Goal: Transaction & Acquisition: Subscribe to service/newsletter

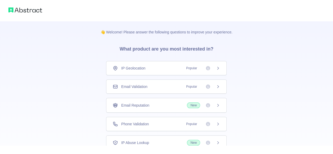
click at [136, 83] on div "Email Validation Popular" at bounding box center [166, 87] width 121 height 14
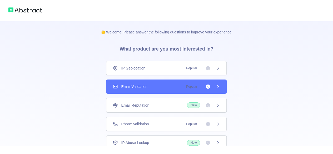
scroll to position [38, 0]
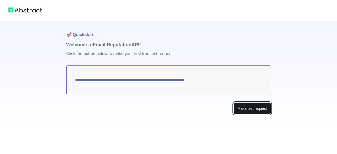
click at [244, 108] on button "Make test request" at bounding box center [252, 108] width 37 height 12
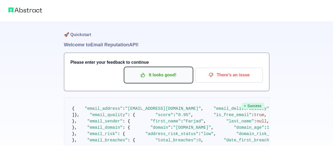
click at [148, 78] on p "It looks good!" at bounding box center [159, 75] width 60 height 9
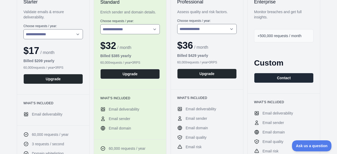
scroll to position [79, 0]
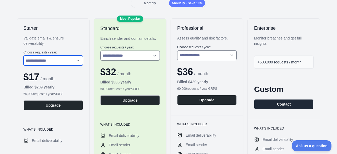
click at [50, 61] on select "**********" at bounding box center [53, 61] width 60 height 10
drag, startPoint x: 50, startPoint y: 61, endPoint x: 83, endPoint y: 48, distance: 35.2
click at [50, 61] on select "**********" at bounding box center [53, 61] width 60 height 10
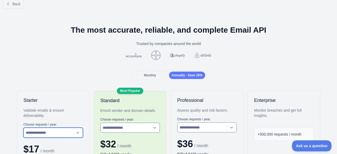
scroll to position [0, 0]
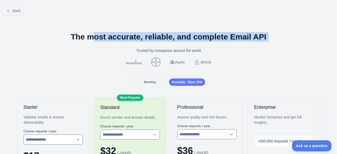
drag, startPoint x: 86, startPoint y: 41, endPoint x: 138, endPoint y: 43, distance: 51.7
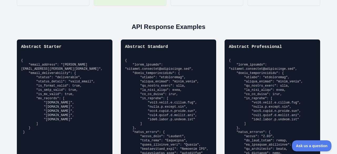
scroll to position [343, 0]
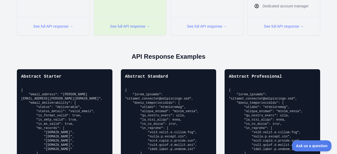
click at [145, 56] on h2 "API Response Examples" at bounding box center [168, 56] width 329 height 8
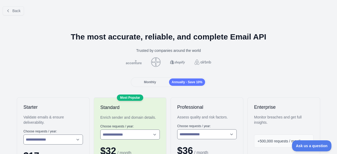
scroll to position [79, 0]
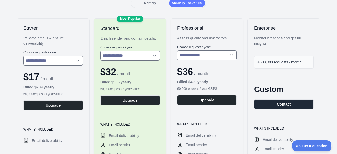
click at [150, 2] on span "Monthly" at bounding box center [150, 3] width 12 height 4
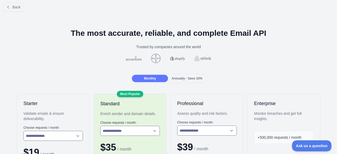
scroll to position [0, 0]
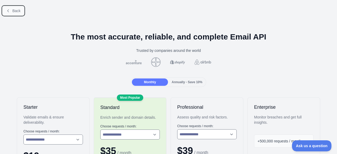
click at [14, 11] on span "Back" at bounding box center [16, 11] width 8 height 4
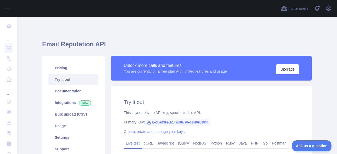
scroll to position [79, 0]
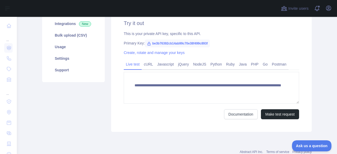
click at [184, 43] on span "be3b76392cb14ab99c70e38f499c893f" at bounding box center [177, 44] width 65 height 8
copy span "be3b76392cb14ab99c70e38f499c893f"
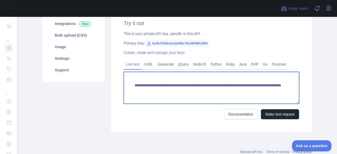
click at [228, 89] on textarea "**********" at bounding box center [211, 88] width 175 height 32
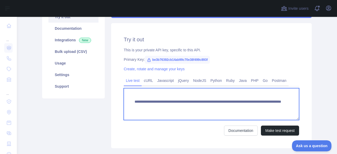
scroll to position [53, 0]
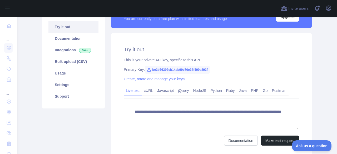
click at [165, 69] on span "be3b76392cb14ab99c70e38f499c893f" at bounding box center [177, 70] width 65 height 8
copy span "be3b76392cb14ab99c70e38f499c893f"
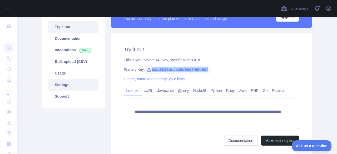
click at [79, 83] on link "Settings" at bounding box center [73, 85] width 50 height 12
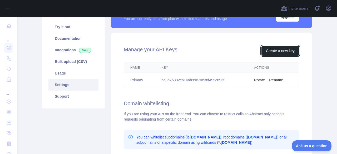
drag, startPoint x: 272, startPoint y: 51, endPoint x: 222, endPoint y: 91, distance: 65.0
click at [222, 91] on div "Manage your API Keys Create a new key Name Key Actions Primary be3b76392cb14ab9…" at bounding box center [211, 127] width 201 height 188
click at [201, 80] on td "be3b76392cb14ab99c70e38f499c893f" at bounding box center [201, 80] width 93 height 14
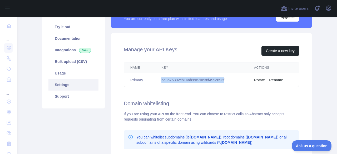
click at [201, 80] on td "be3b76392cb14ab99c70e38f499c893f" at bounding box center [201, 80] width 93 height 14
click at [263, 80] on button "Rotate" at bounding box center [259, 79] width 11 height 5
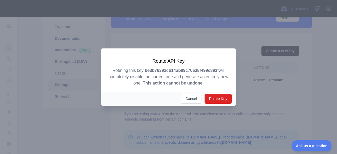
click at [153, 72] on strong "be3b76392cb14ab99c70e38f499c893f" at bounding box center [182, 70] width 74 height 4
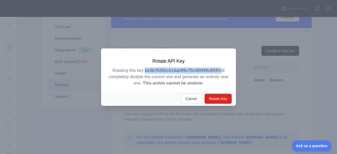
click at [153, 72] on strong "be3b76392cb14ab99c70e38f499c893f" at bounding box center [182, 70] width 74 height 4
copy p "be3b76392cb14ab99c70e38f499c893f"
click at [228, 100] on button "Rotate Key" at bounding box center [218, 99] width 27 height 10
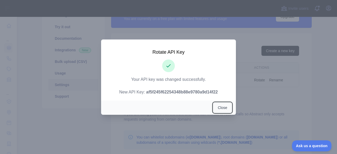
click at [222, 106] on button "Close" at bounding box center [222, 108] width 18 height 10
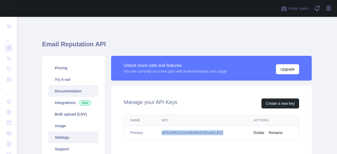
click at [64, 90] on link "Documentation" at bounding box center [73, 91] width 50 height 12
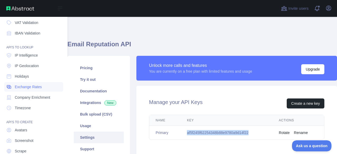
scroll to position [67, 0]
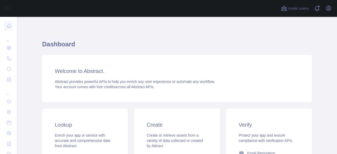
click at [76, 48] on h1 "Dashboard" at bounding box center [177, 46] width 270 height 13
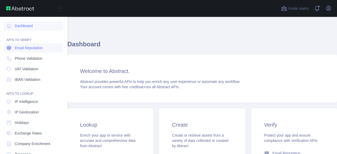
click at [28, 50] on span "Email Reputation" at bounding box center [29, 47] width 28 height 5
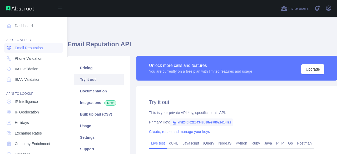
type textarea "**********"
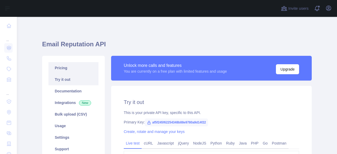
click at [64, 67] on link "Pricing" at bounding box center [73, 68] width 50 height 12
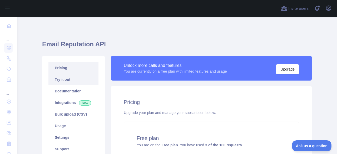
click at [75, 76] on link "Try it out" at bounding box center [73, 80] width 50 height 12
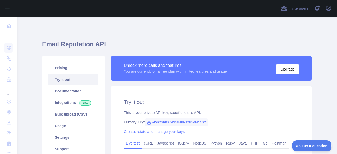
scroll to position [53, 0]
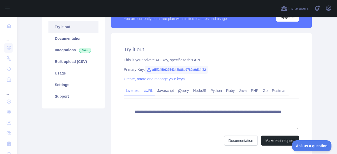
click at [144, 95] on div "cURL" at bounding box center [148, 92] width 13 height 8
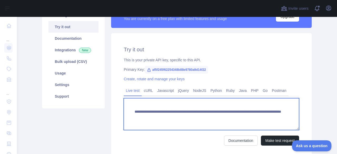
drag, startPoint x: 266, startPoint y: 120, endPoint x: 124, endPoint y: 113, distance: 142.4
click at [124, 113] on textarea "**********" at bounding box center [211, 114] width 175 height 32
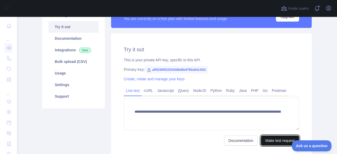
click at [276, 138] on button "Make test request" at bounding box center [280, 141] width 38 height 10
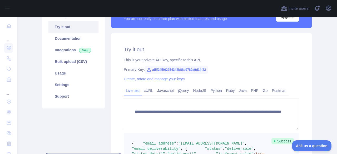
scroll to position [118, 0]
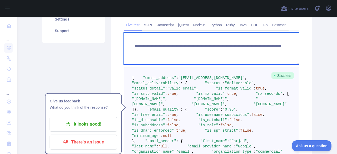
click at [136, 48] on textarea "**********" at bounding box center [211, 49] width 175 height 32
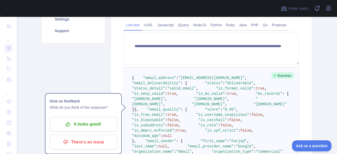
click at [146, 20] on div "**********" at bounding box center [211, 108] width 201 height 280
click at [146, 25] on link "cURL" at bounding box center [148, 25] width 13 height 8
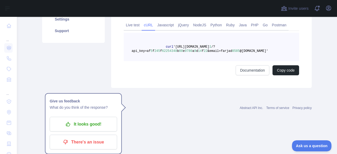
click at [166, 45] on span "curl" at bounding box center [170, 47] width 8 height 4
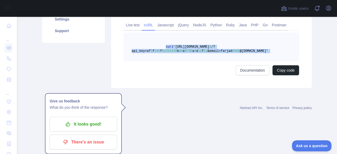
click at [252, 53] on pre "curl 'https://emailreputation.abstractapi.com/v 1 /?api_key=af 5 f 245 f 622543…" at bounding box center [211, 47] width 175 height 28
copy span "curl 'https://emailreputation.abstractapi.com/v 1 /?api_key=af 5 f 245 f 622543…"
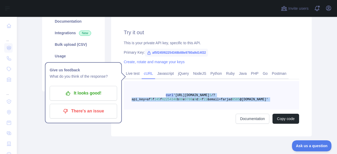
scroll to position [91, 0]
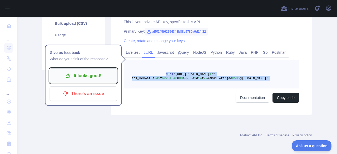
click at [77, 79] on p "It looks good!" at bounding box center [84, 75] width 60 height 9
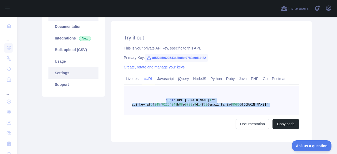
scroll to position [12, 0]
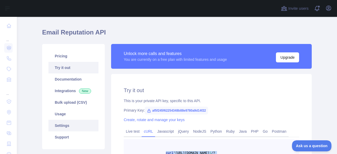
click at [65, 123] on link "Settings" at bounding box center [73, 126] width 50 height 12
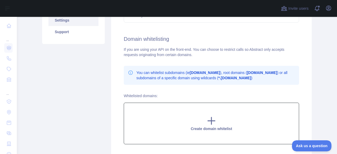
click at [178, 117] on div "Create domain whitelist" at bounding box center [211, 124] width 175 height 42
